Goal: Task Accomplishment & Management: Use online tool/utility

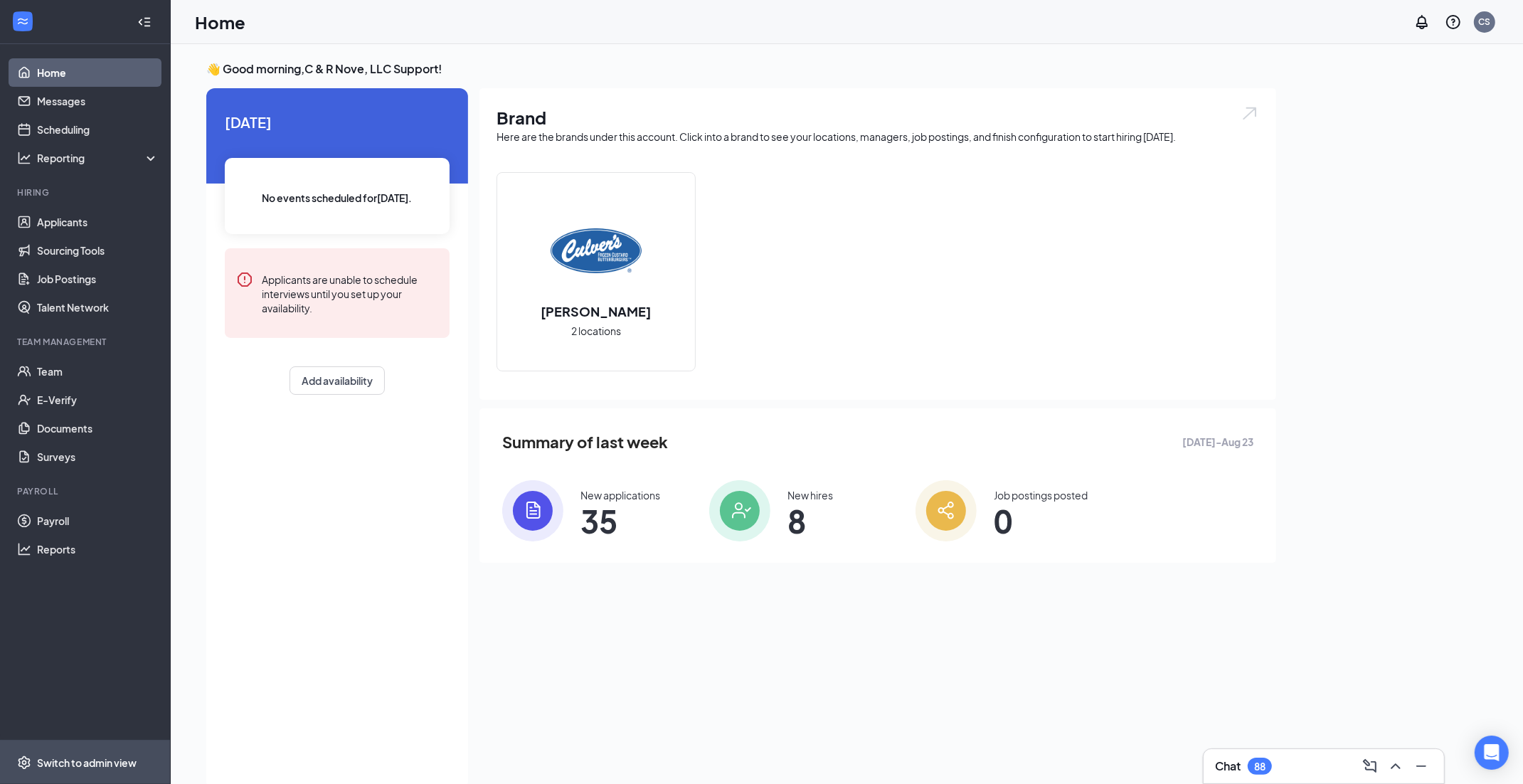
click at [61, 766] on div "Switch to admin view" at bounding box center [87, 763] width 100 height 14
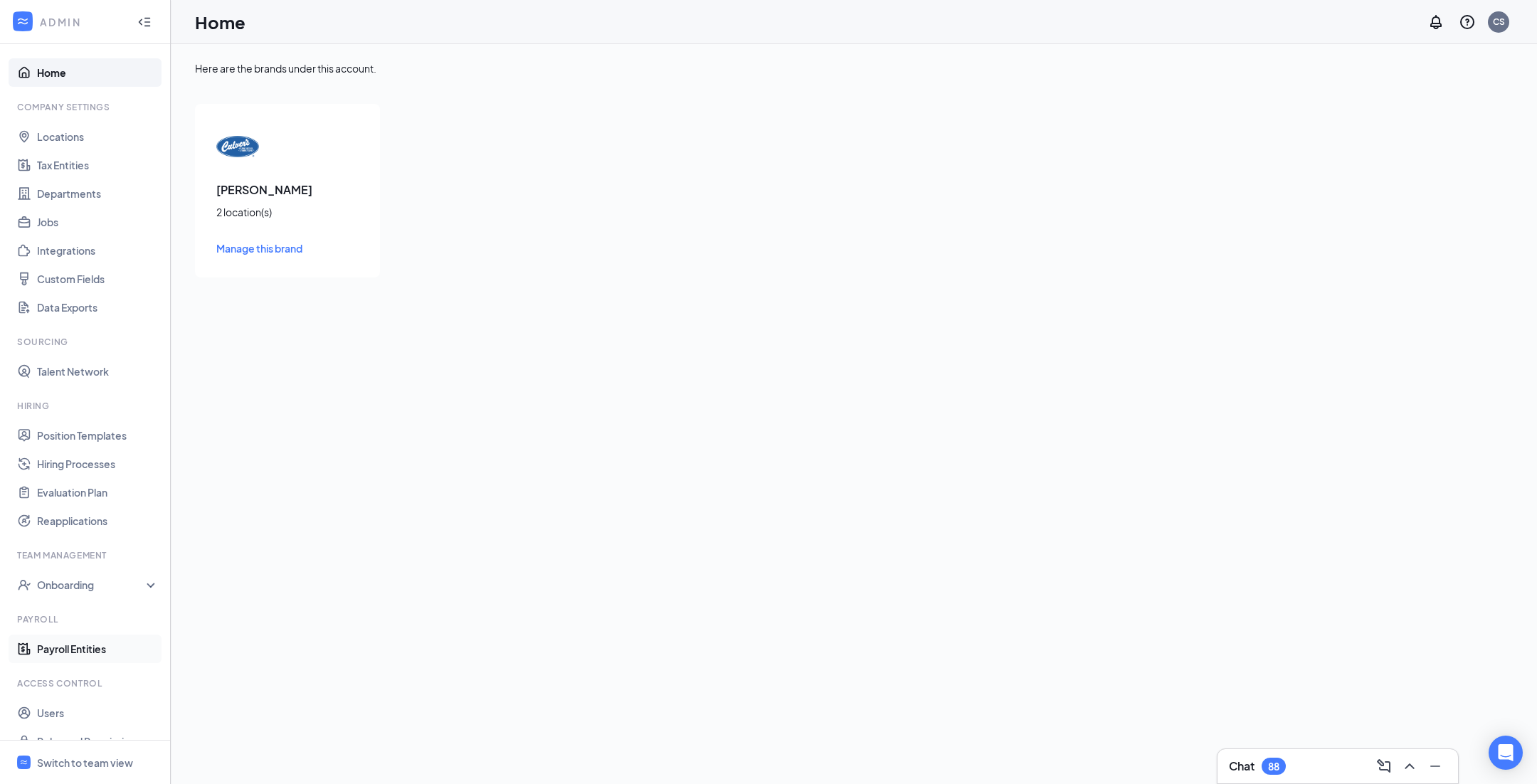
click at [46, 649] on link "Payroll Entities" at bounding box center [98, 649] width 121 height 28
